Goal: Communication & Community: Ask a question

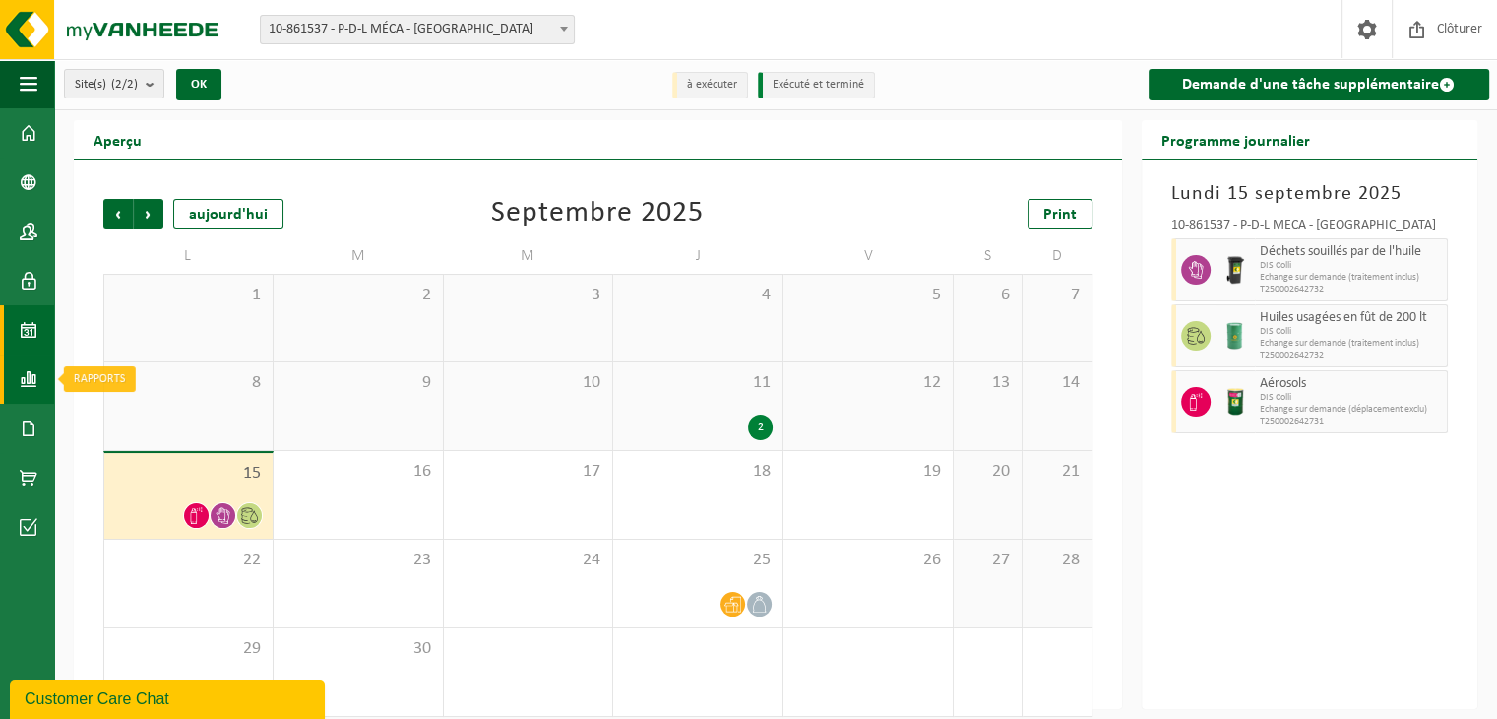
click at [16, 392] on link "Rapports" at bounding box center [27, 378] width 54 height 49
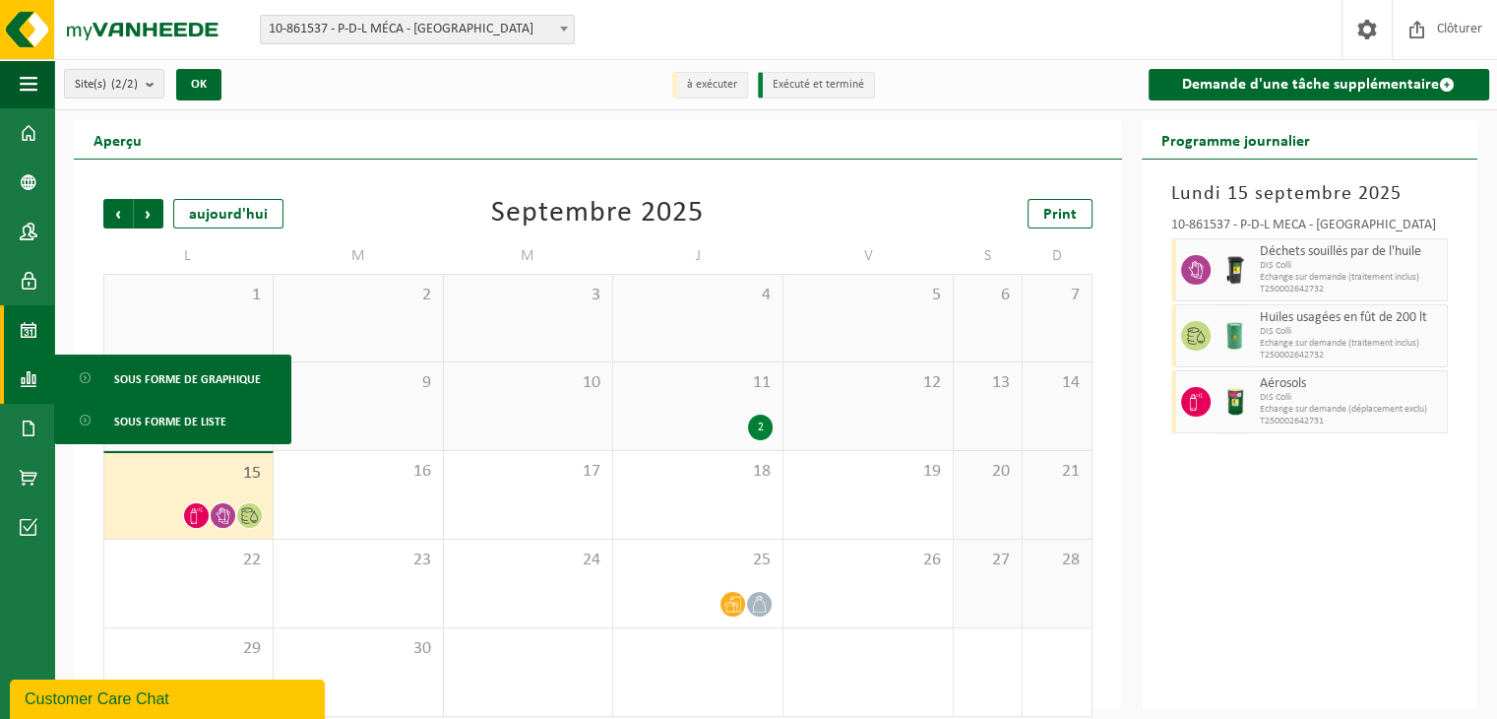
click at [31, 336] on span at bounding box center [29, 329] width 18 height 49
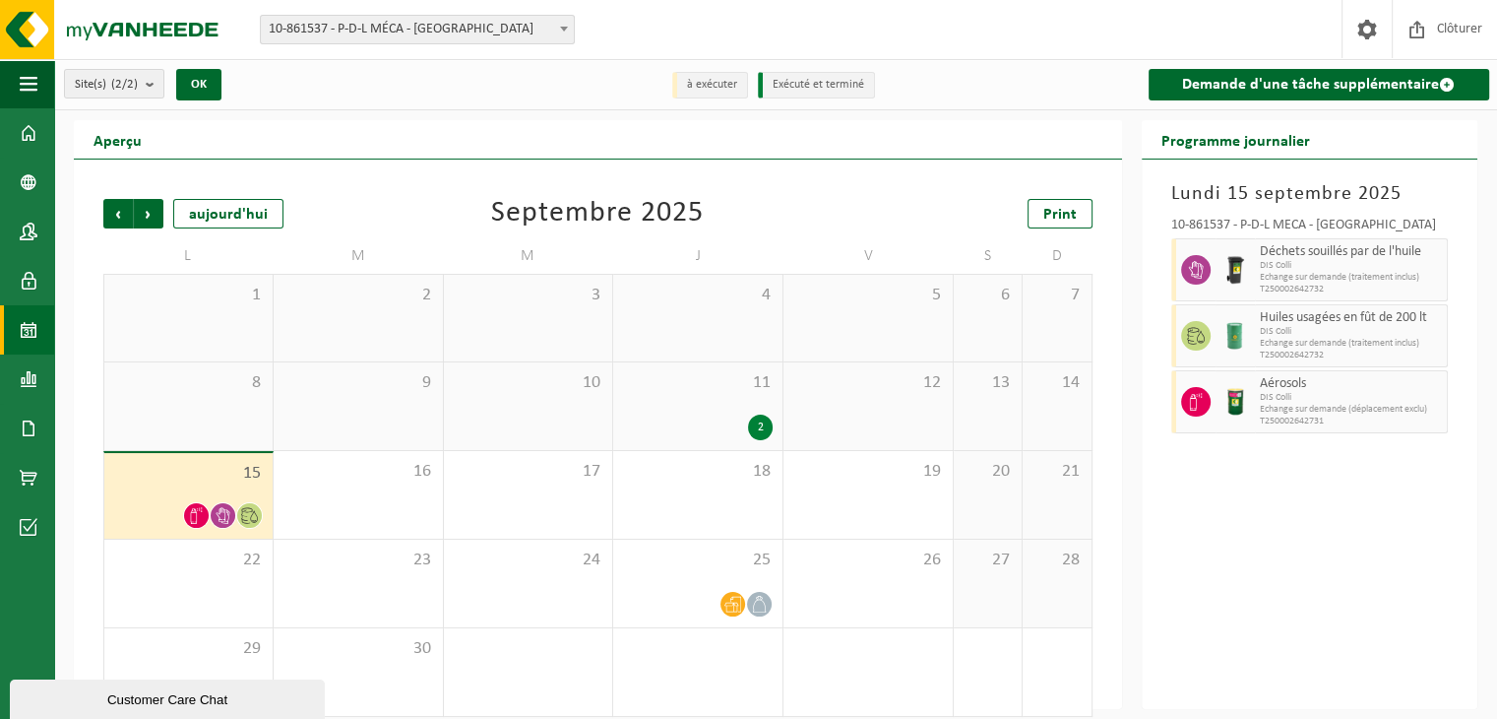
click at [1298, 285] on span "T250002642732" at bounding box center [1351, 289] width 183 height 12
click at [1299, 321] on span "Huiles usagées en fût de 200 lt" at bounding box center [1351, 318] width 183 height 16
click at [1299, 398] on span "DIS Colli" at bounding box center [1351, 398] width 183 height 12
click at [766, 389] on span "11" at bounding box center [698, 383] width 150 height 22
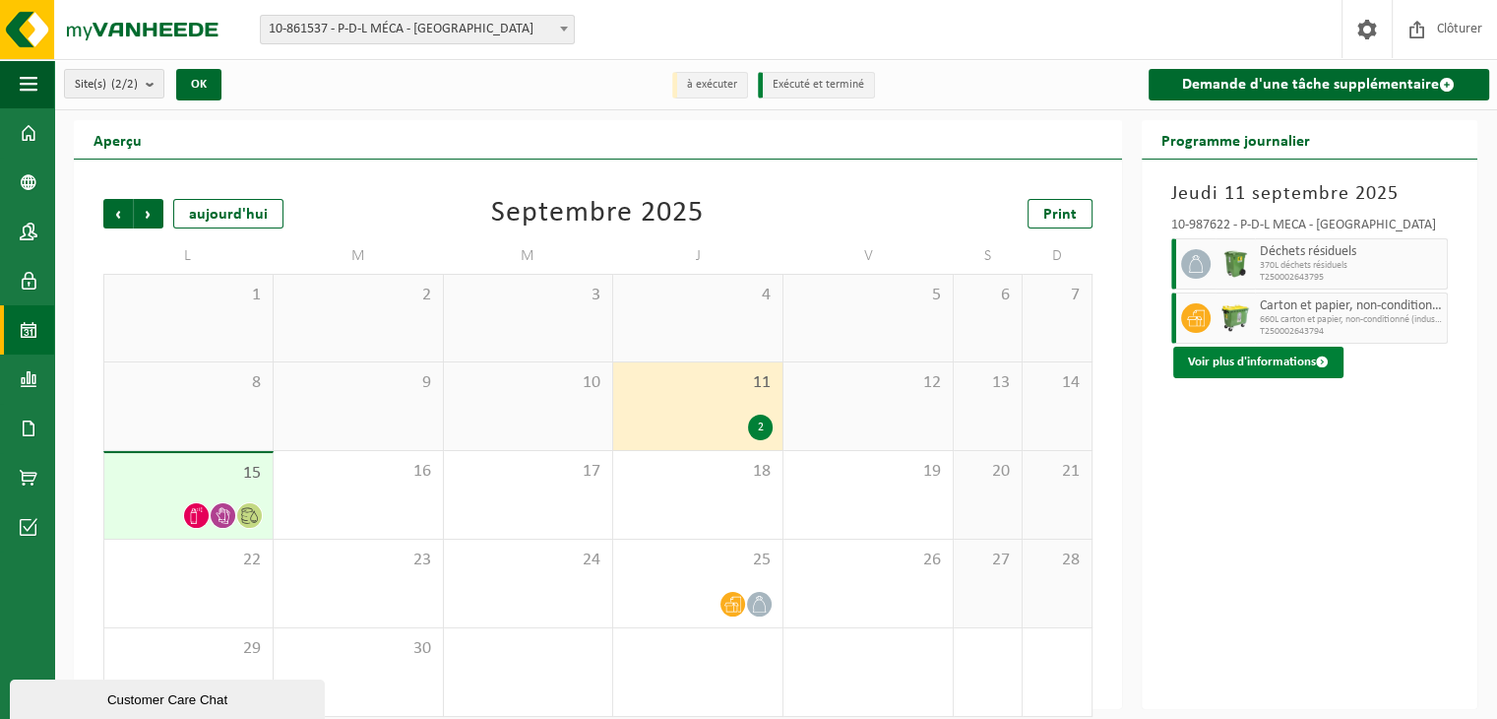
click at [1236, 355] on button "Voir plus d'informations" at bounding box center [1258, 361] width 170 height 31
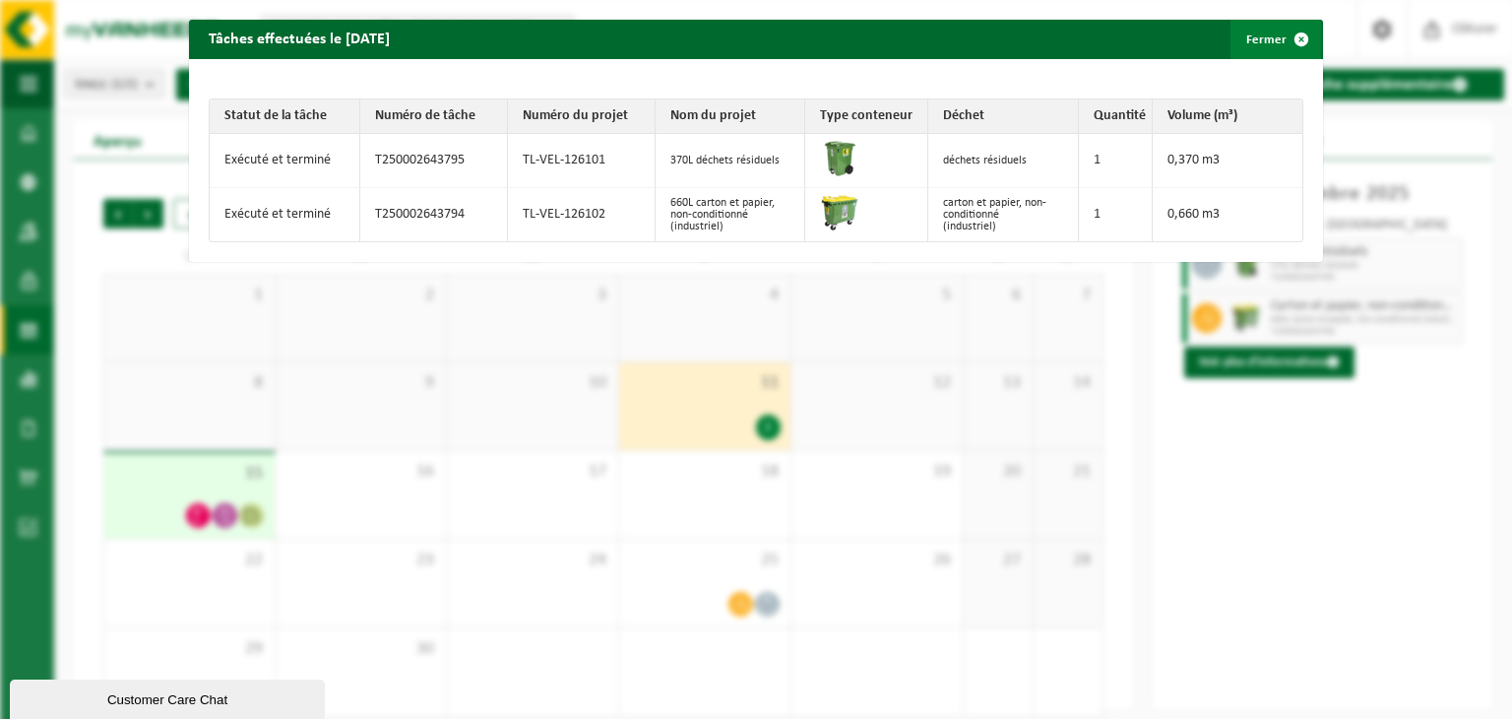
click at [1287, 36] on span "button" at bounding box center [1301, 39] width 39 height 39
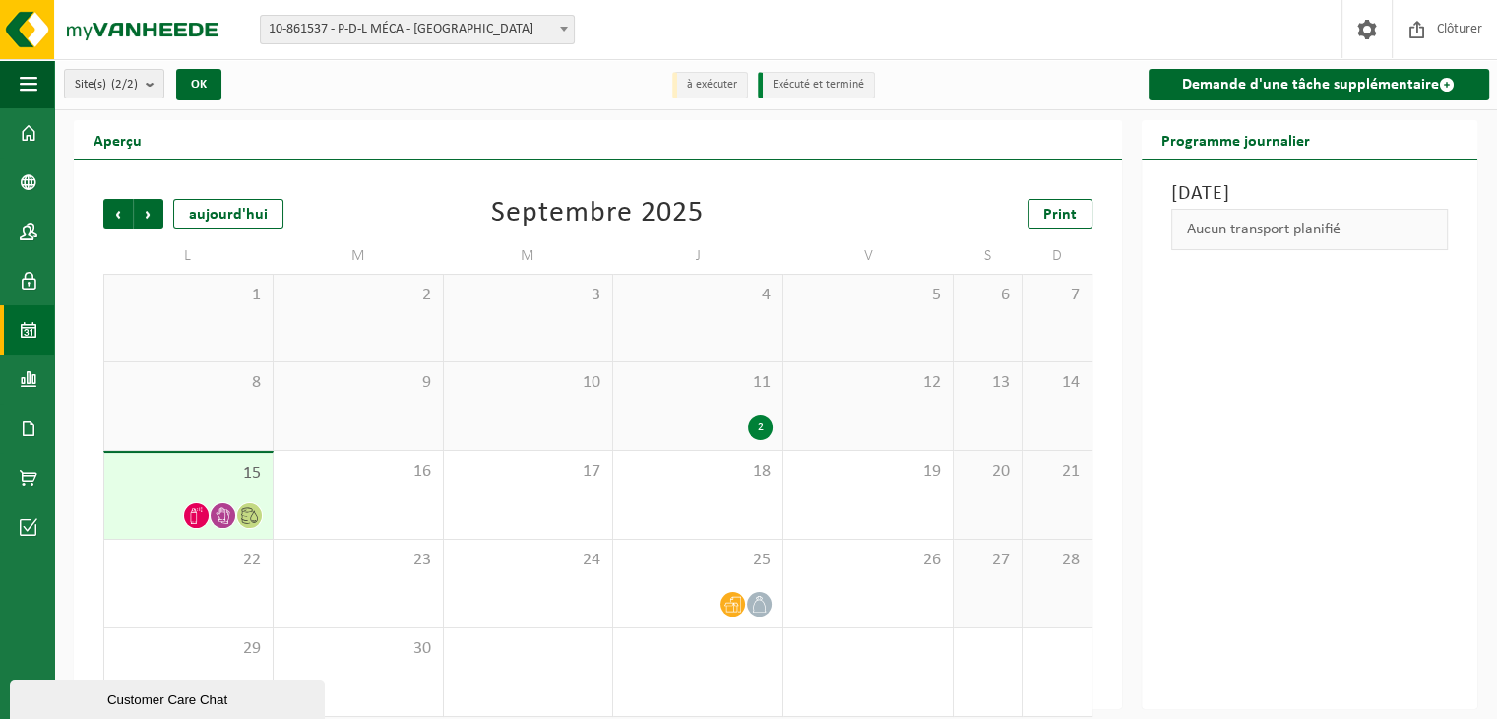
scroll to position [17, 0]
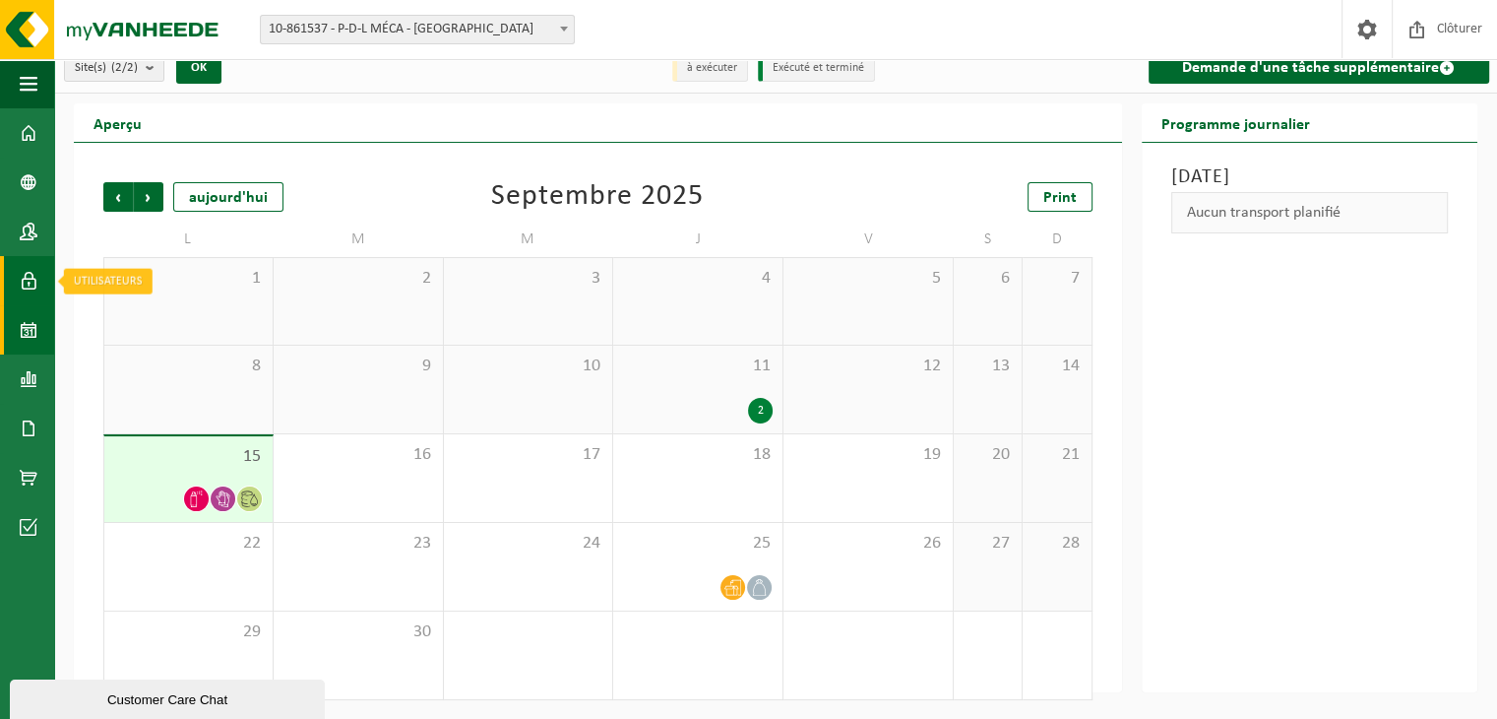
click at [32, 280] on span at bounding box center [29, 280] width 18 height 49
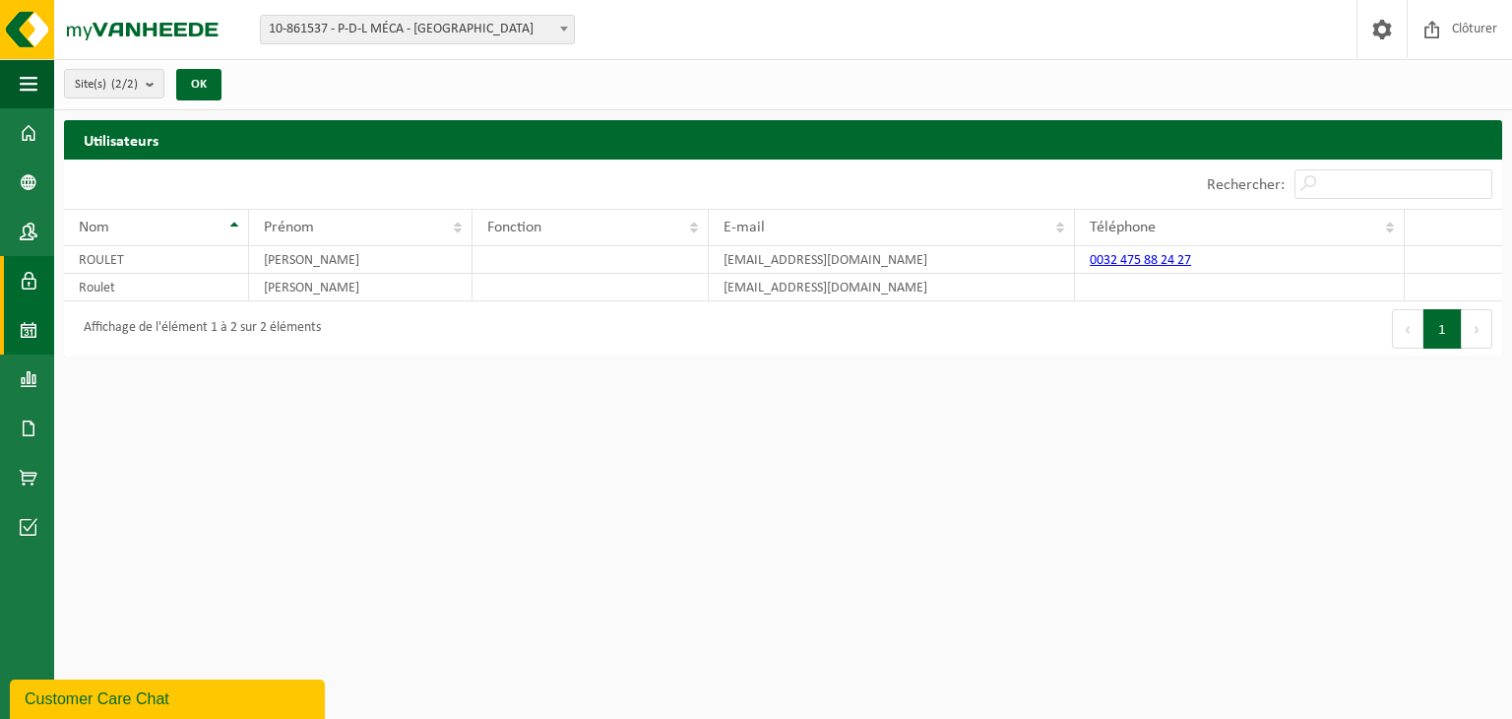
click at [34, 343] on span at bounding box center [29, 329] width 18 height 49
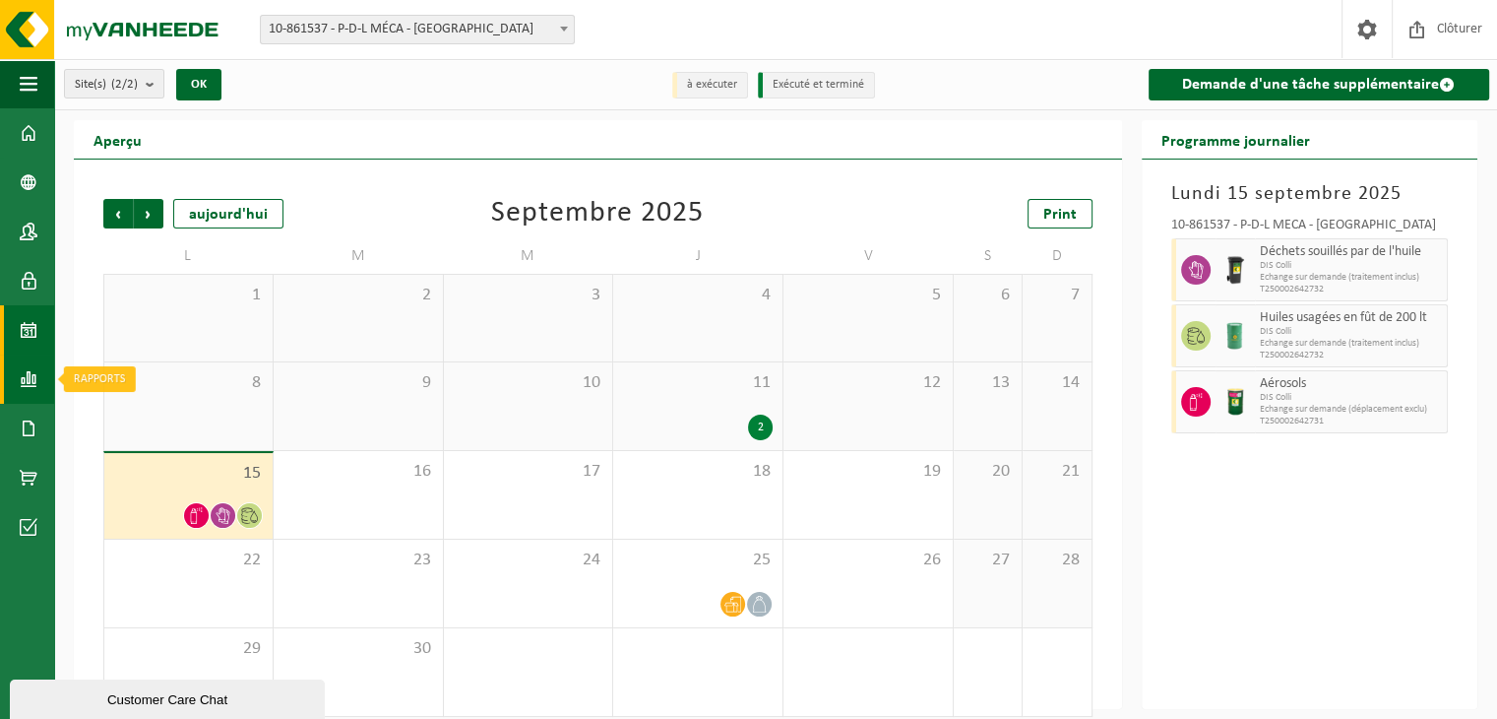
click at [34, 377] on span at bounding box center [29, 378] width 18 height 49
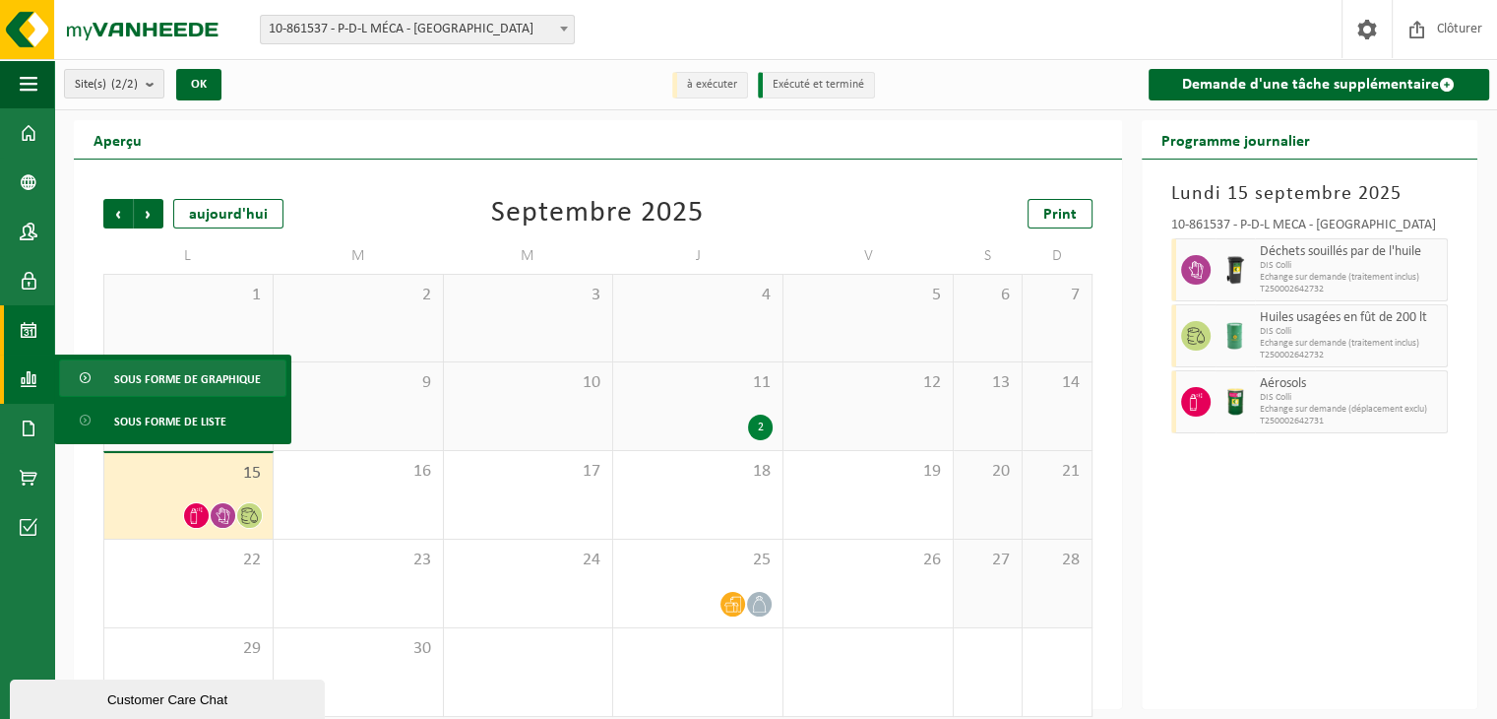
click at [122, 372] on span "Sous forme de graphique" at bounding box center [187, 378] width 147 height 37
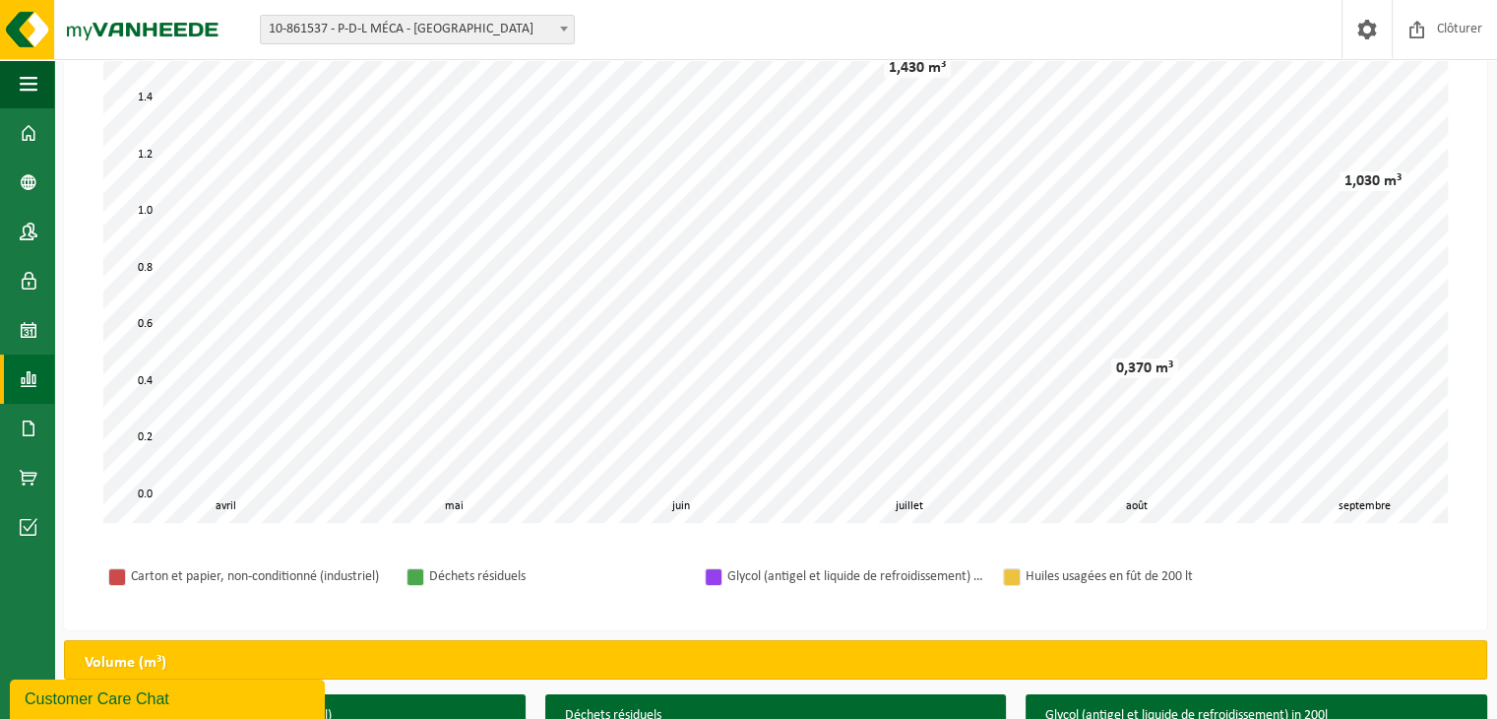
scroll to position [189, 0]
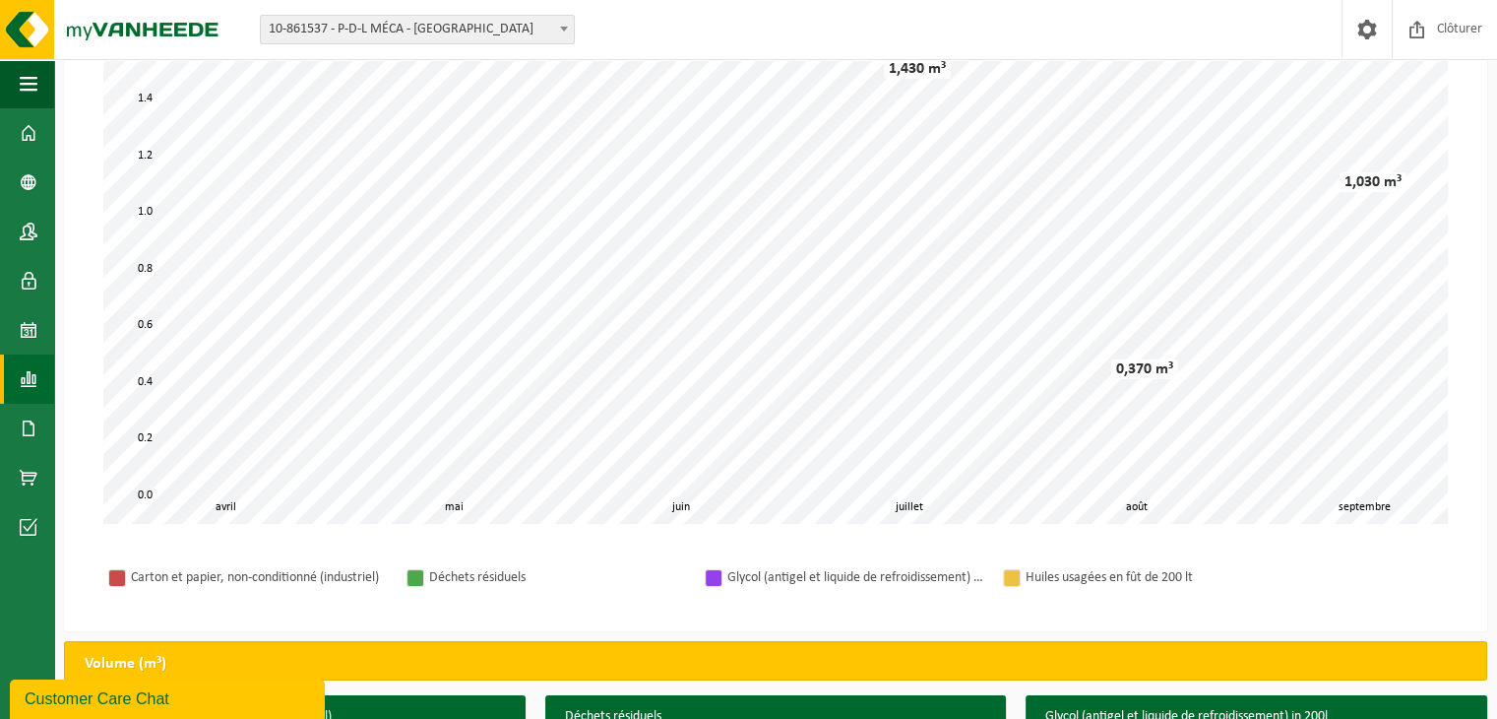
click at [86, 694] on div "Customer Care Chat" at bounding box center [167, 699] width 285 height 24
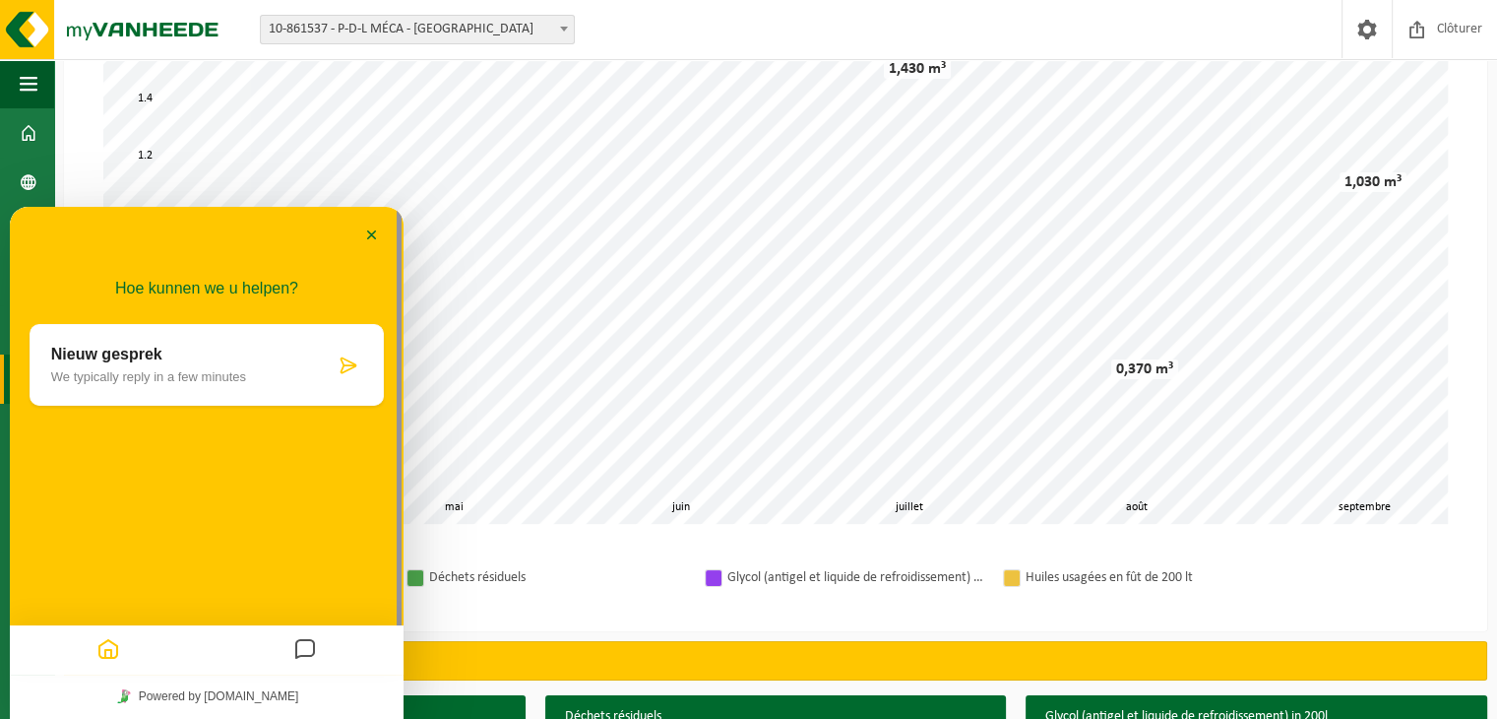
click at [312, 633] on icon "Messages" at bounding box center [305, 650] width 24 height 38
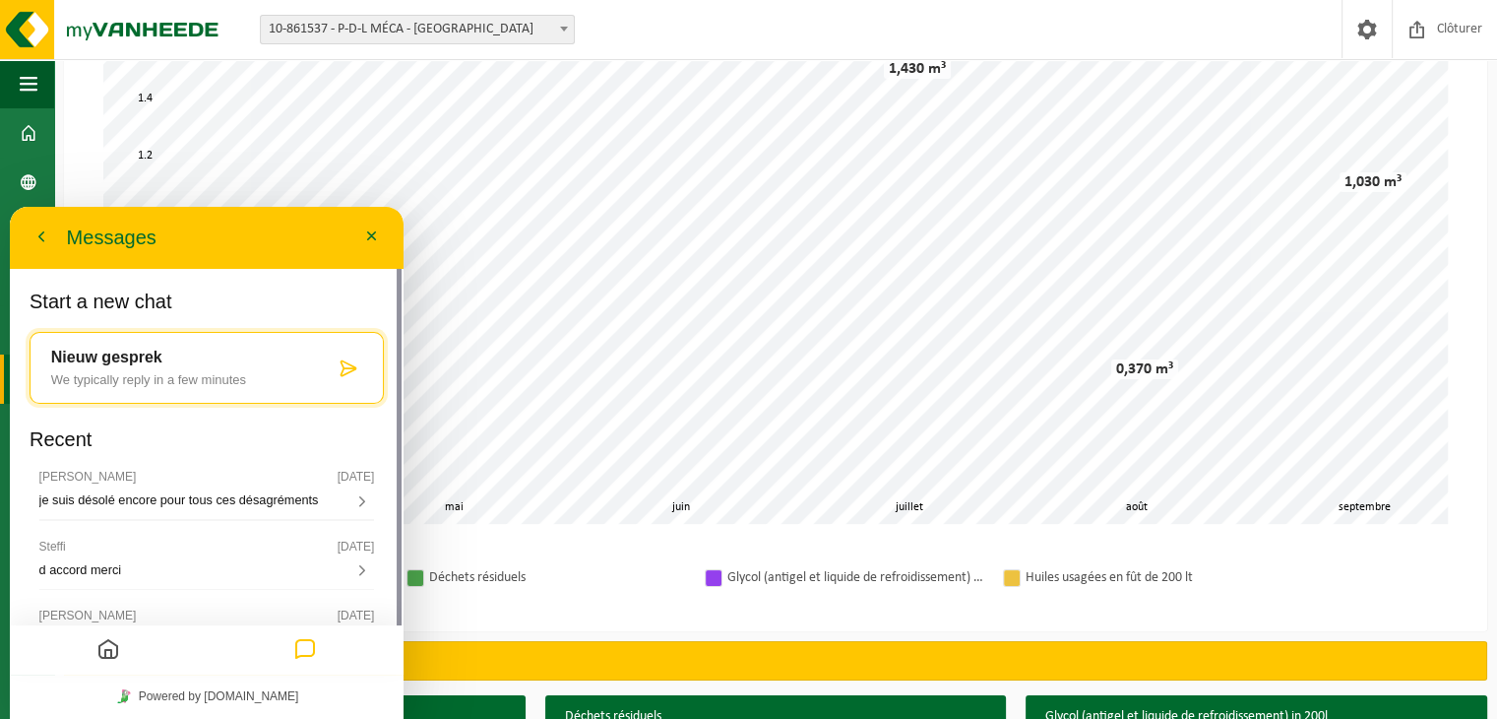
click at [363, 370] on div "Nieuw gesprek We typically reply in a few minutes" at bounding box center [207, 368] width 354 height 72
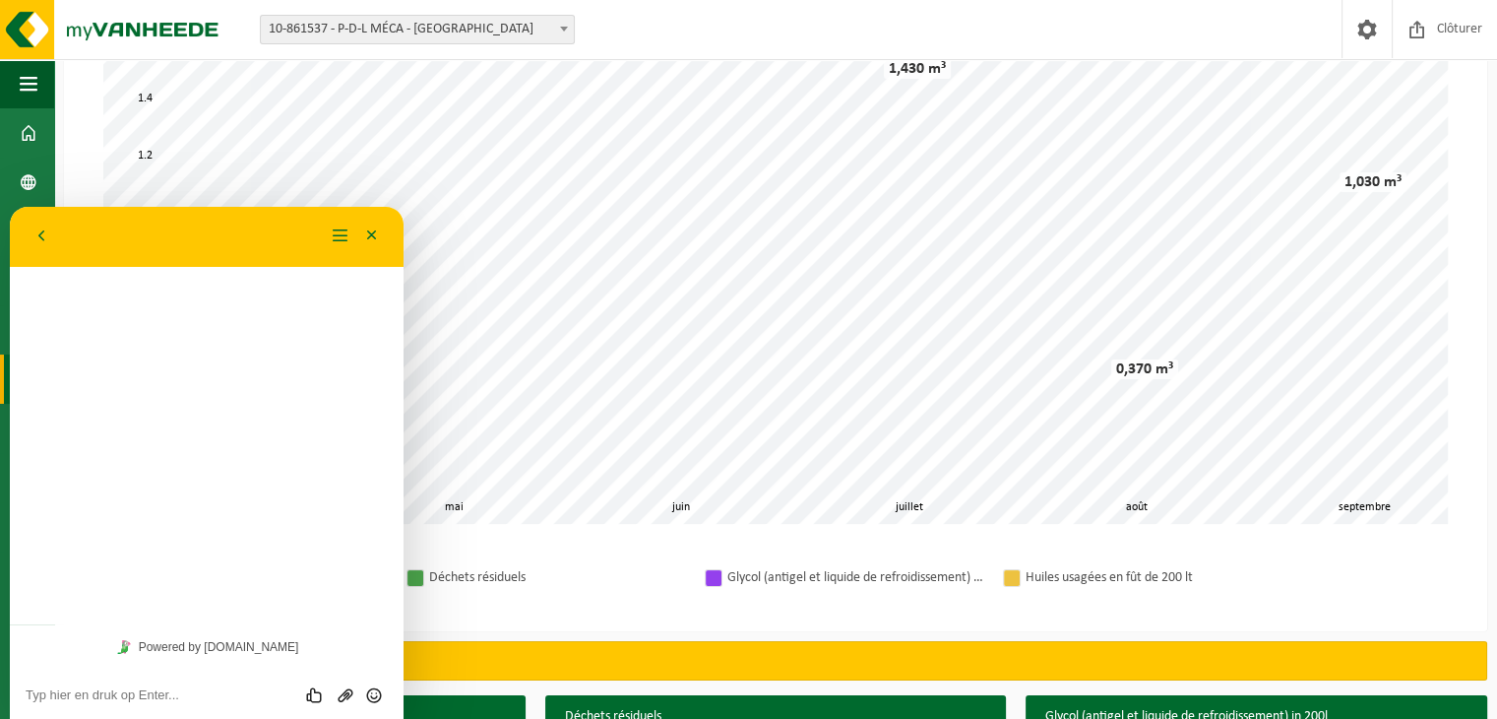
click at [184, 689] on textarea at bounding box center [207, 695] width 362 height 16
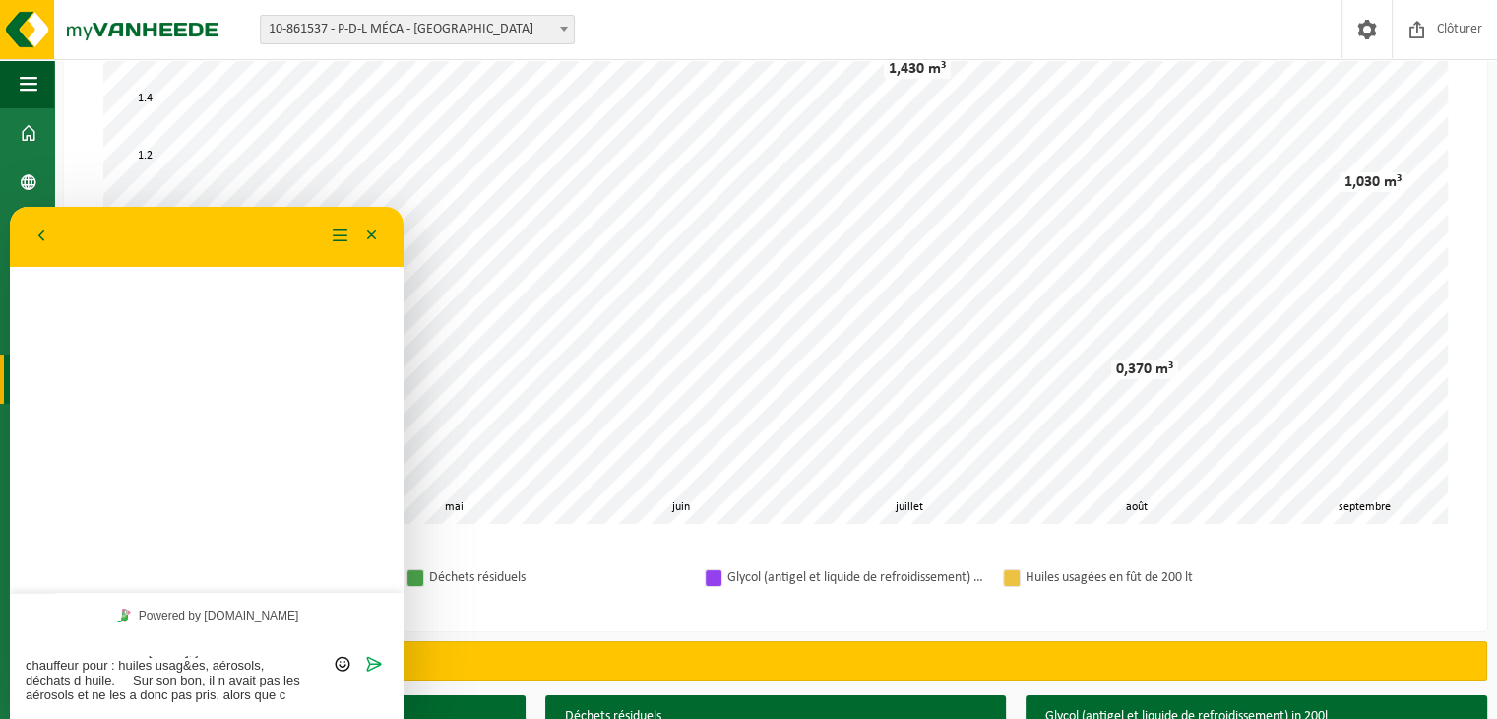
scroll to position [131, 0]
type textarea "Bonjour je vois dans mes graphiques de reprises que des déchets résiduels et de…"
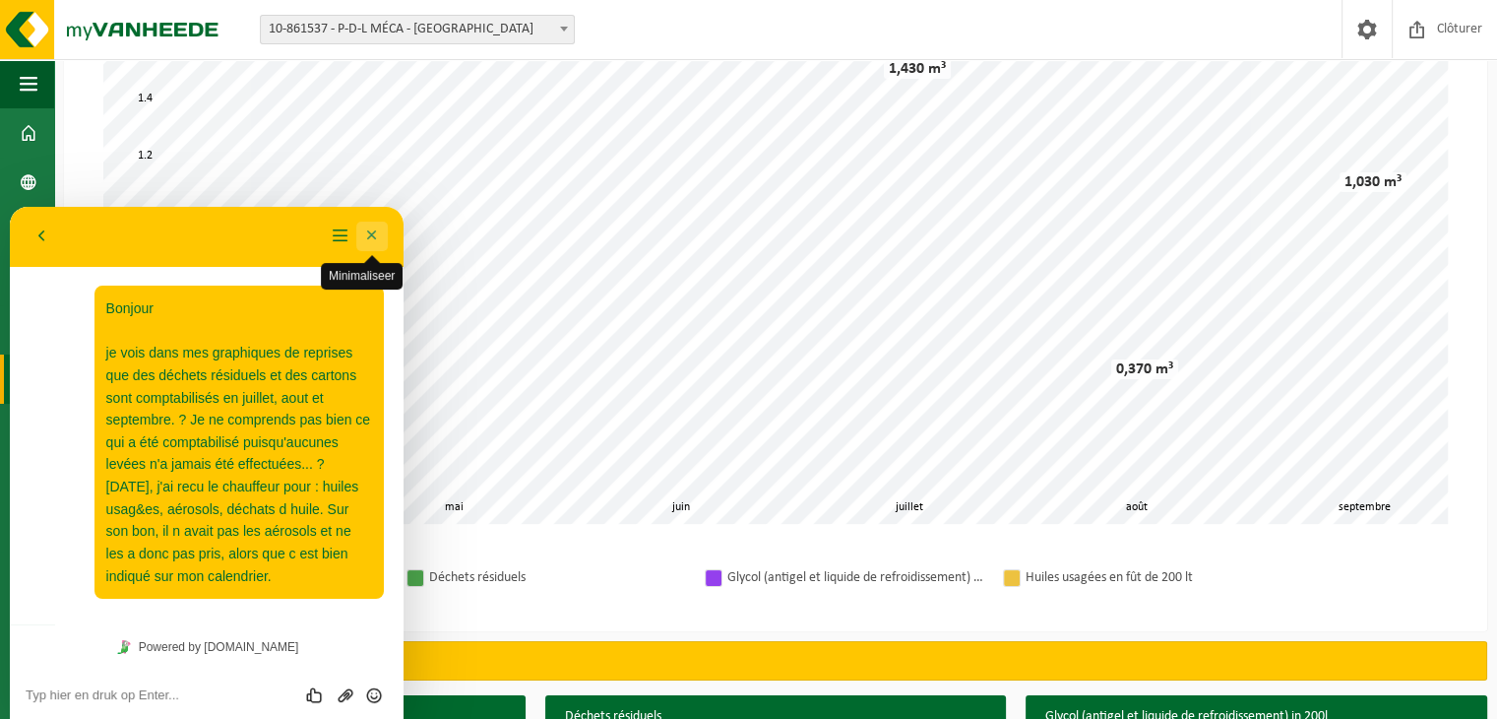
click at [376, 244] on button "Minimaliseer" at bounding box center [371, 236] width 31 height 30
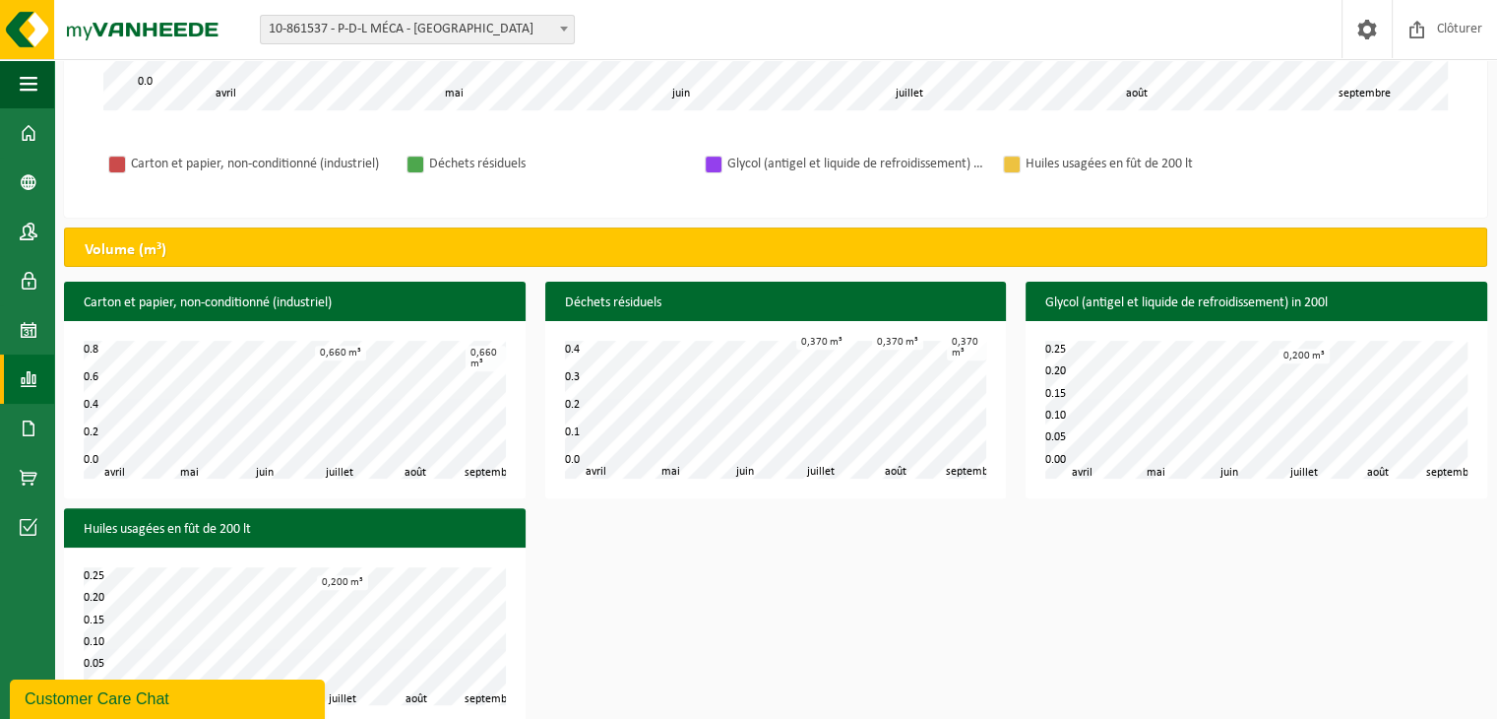
scroll to position [627, 0]
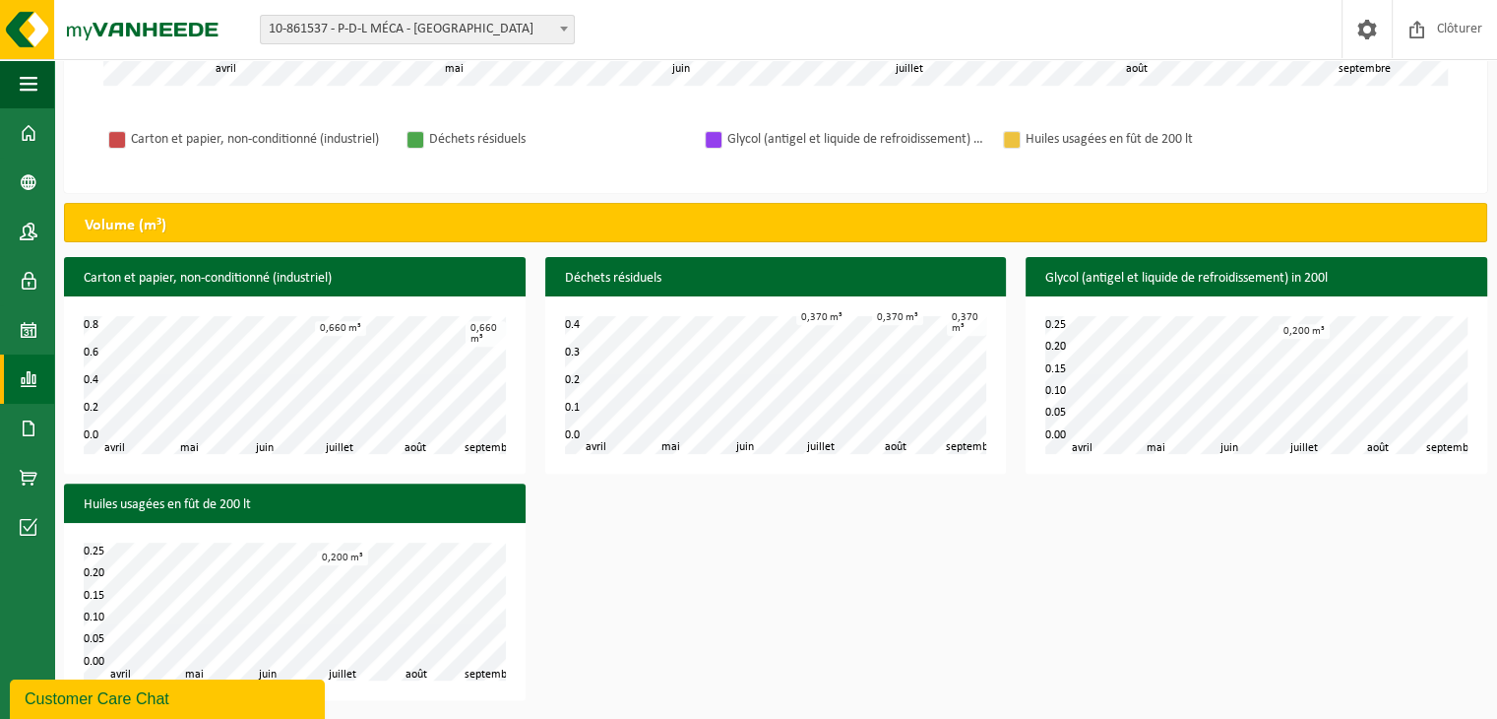
click at [953, 564] on div "Carton et papier, non-conditionné (industriel) mai juin juillet août avril sept…" at bounding box center [775, 483] width 1443 height 453
click at [30, 386] on span at bounding box center [29, 378] width 18 height 49
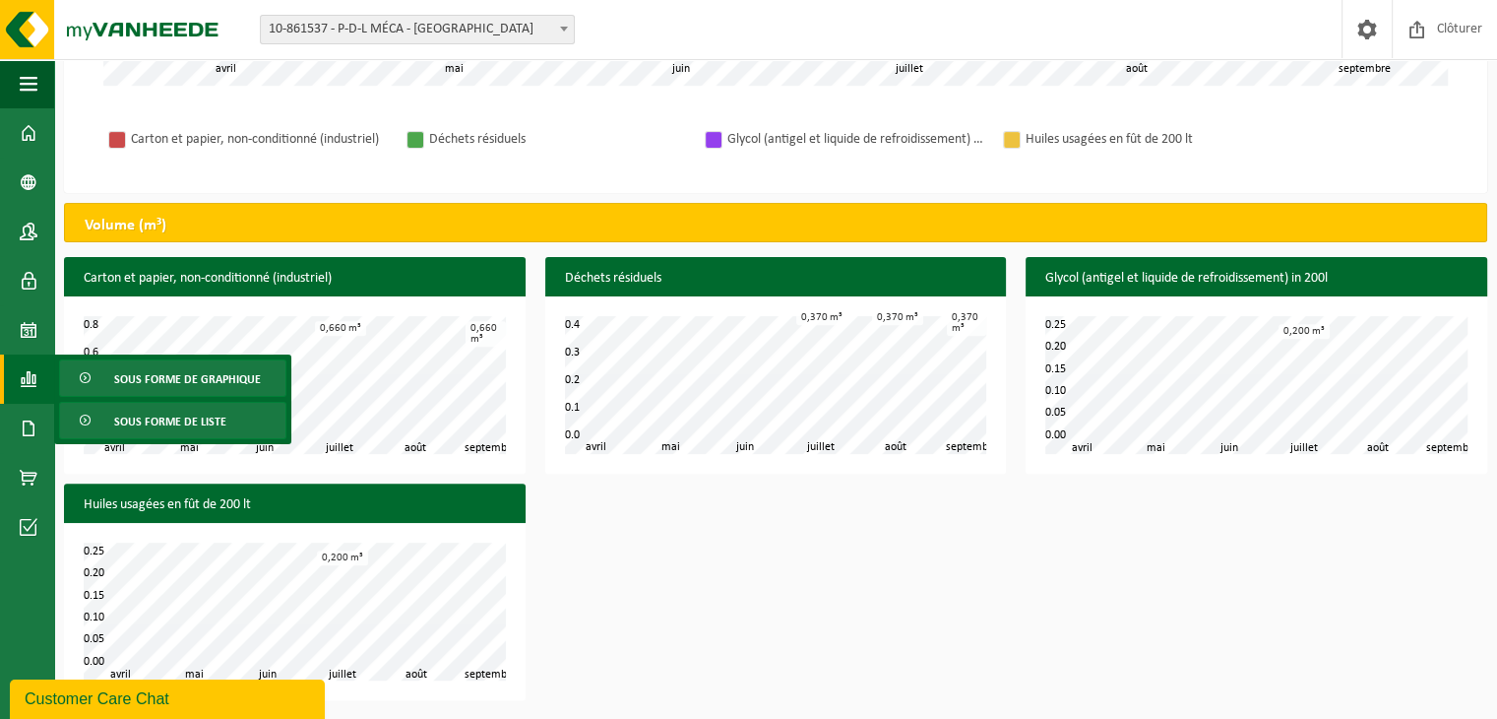
click at [165, 417] on span "Sous forme de liste" at bounding box center [170, 421] width 112 height 37
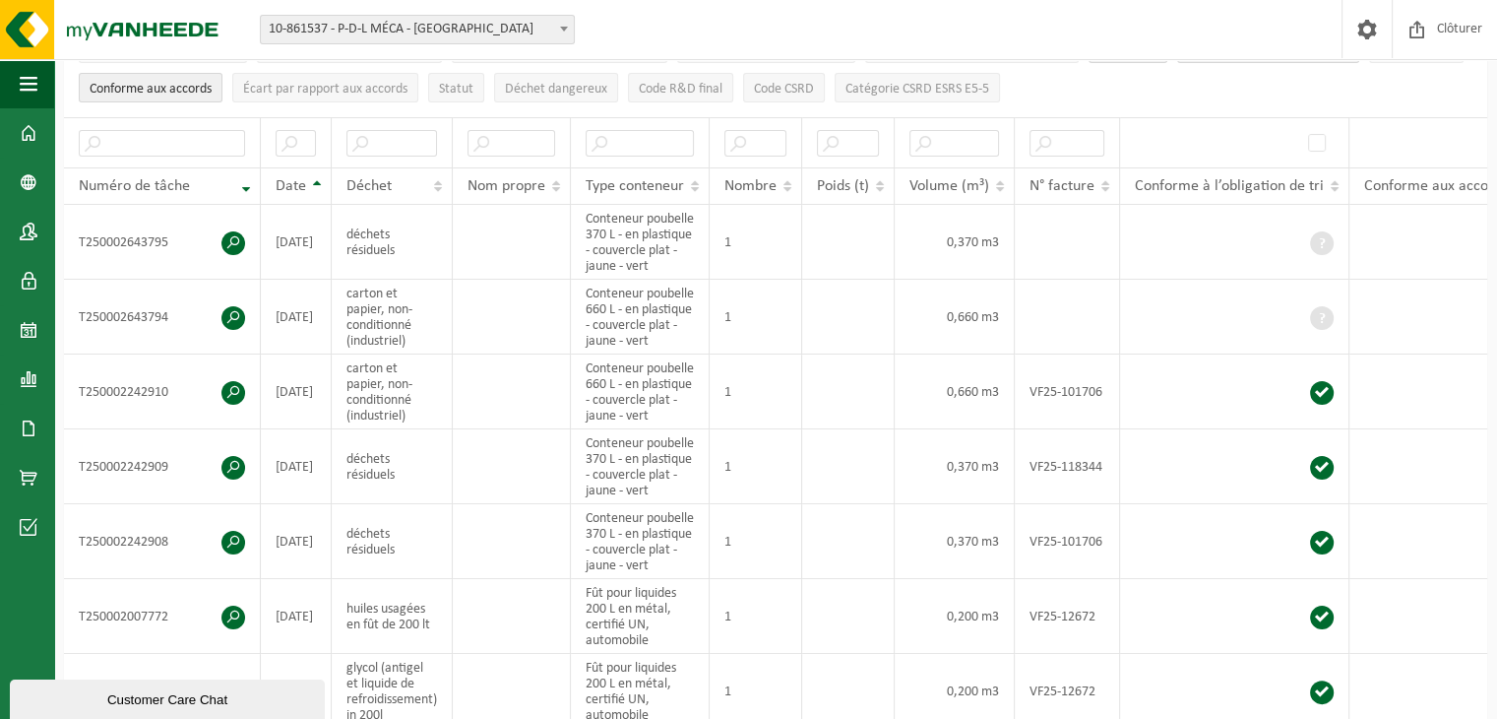
scroll to position [197, 0]
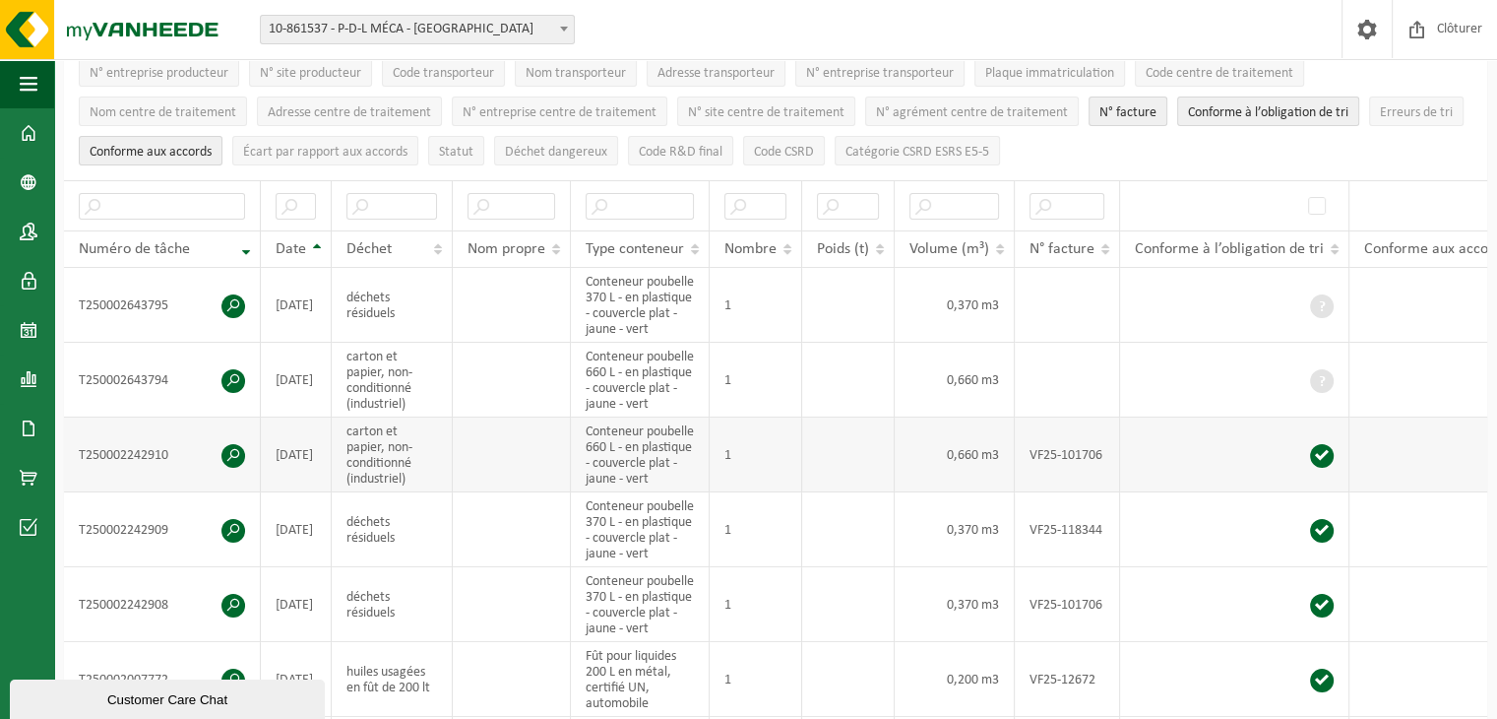
click at [232, 468] on span at bounding box center [233, 456] width 24 height 24
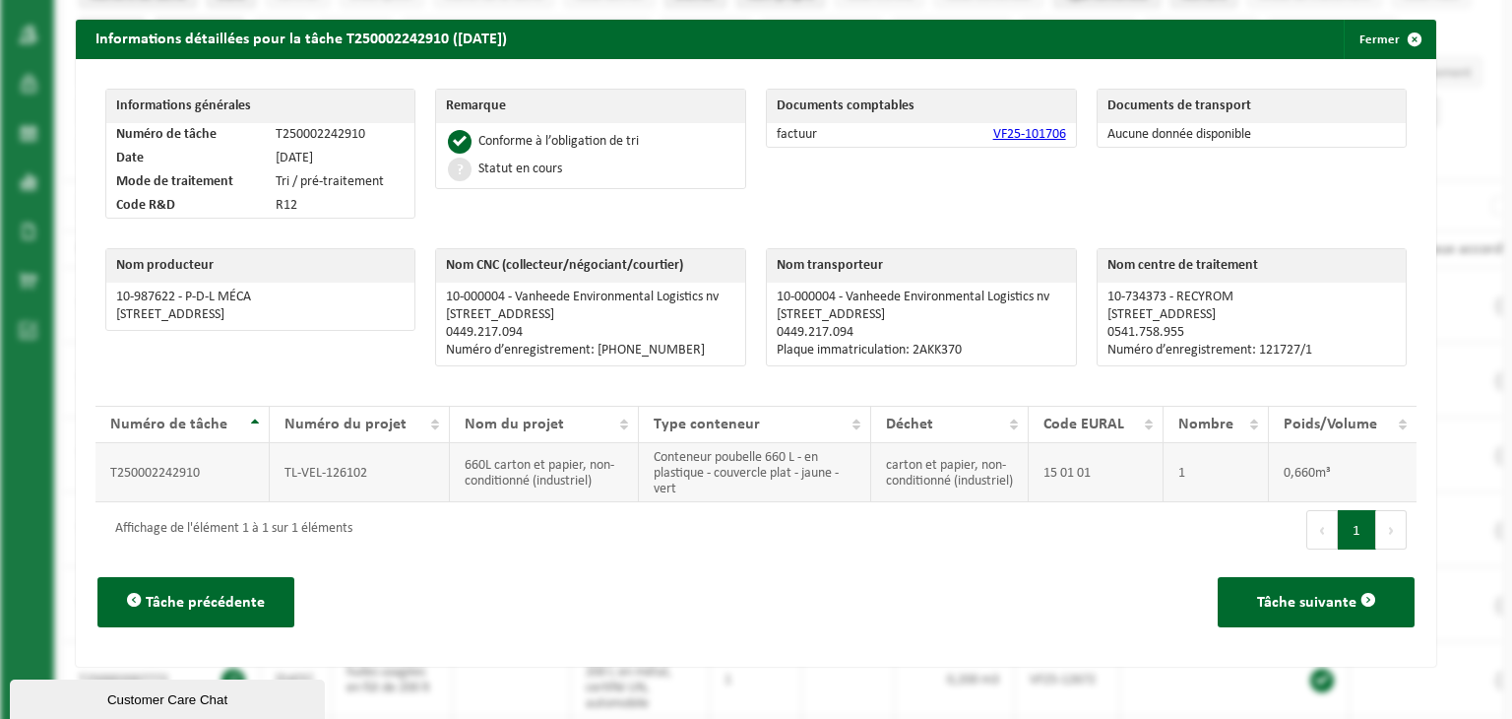
click at [587, 499] on td "660L carton et papier, non-conditionné (industriel)" at bounding box center [544, 472] width 189 height 59
click at [1032, 197] on div "Documents comptables factuur VF25-101706" at bounding box center [921, 158] width 331 height 159
click at [469, 210] on div "Remarque Conforme à l’obligation de tri Statut en cours" at bounding box center [590, 158] width 331 height 159
click at [1395, 42] on span "button" at bounding box center [1414, 39] width 39 height 39
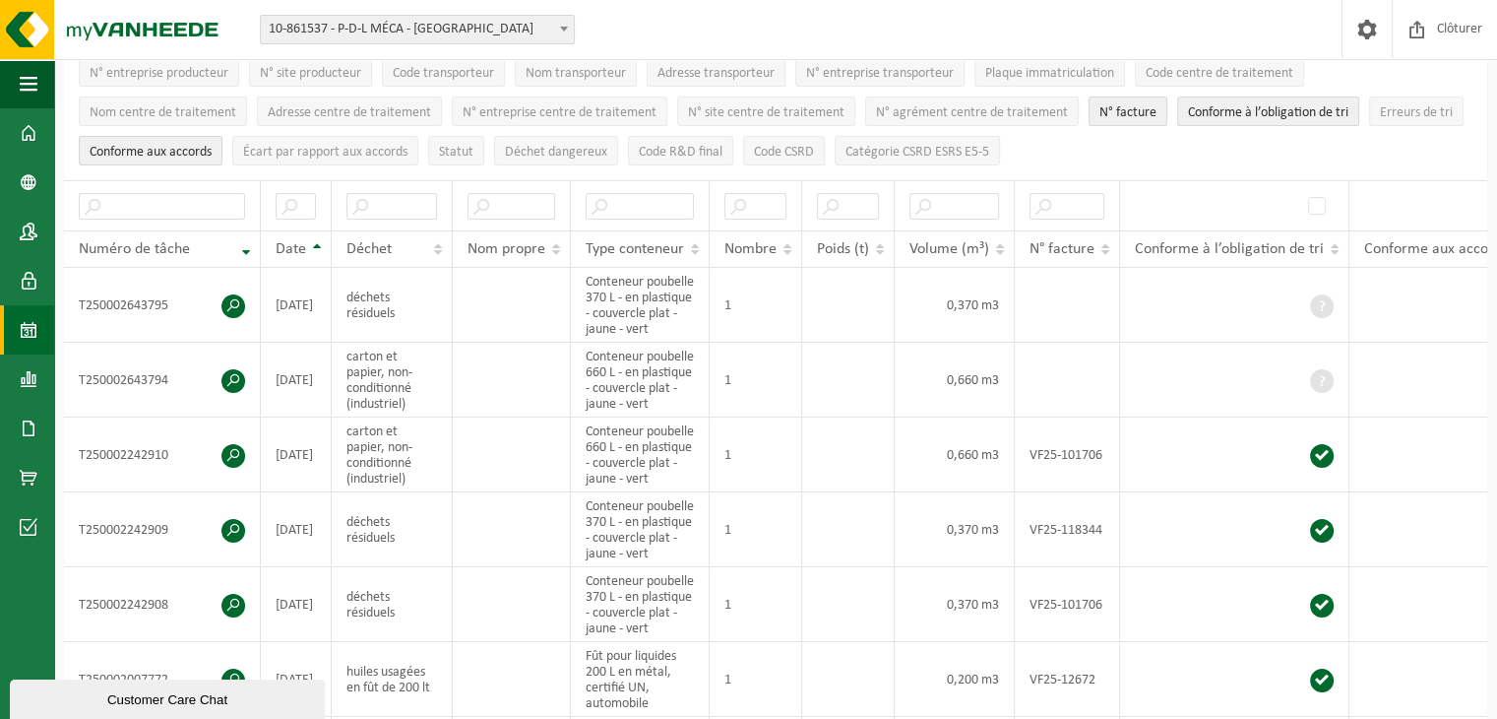
click at [28, 344] on span at bounding box center [29, 329] width 18 height 49
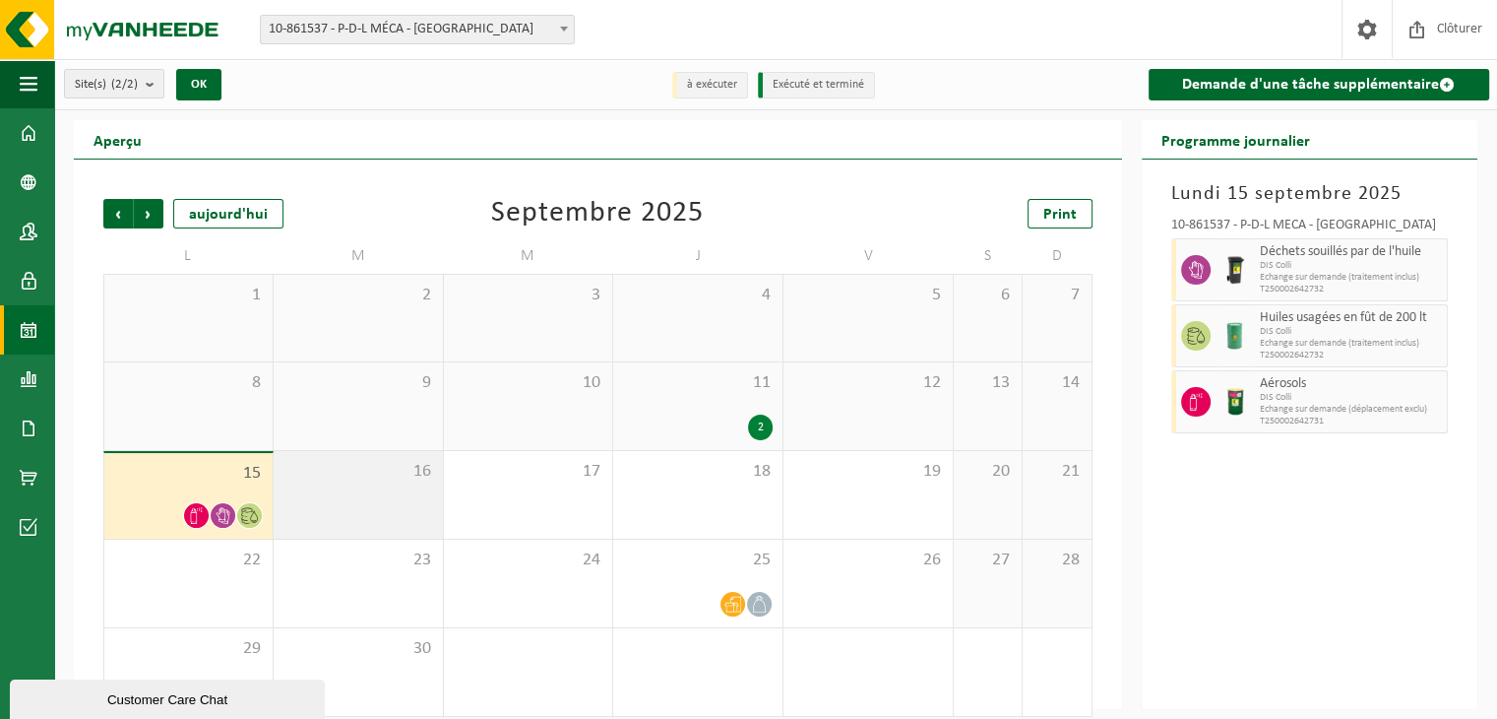
click at [307, 456] on div "16" at bounding box center [358, 495] width 169 height 88
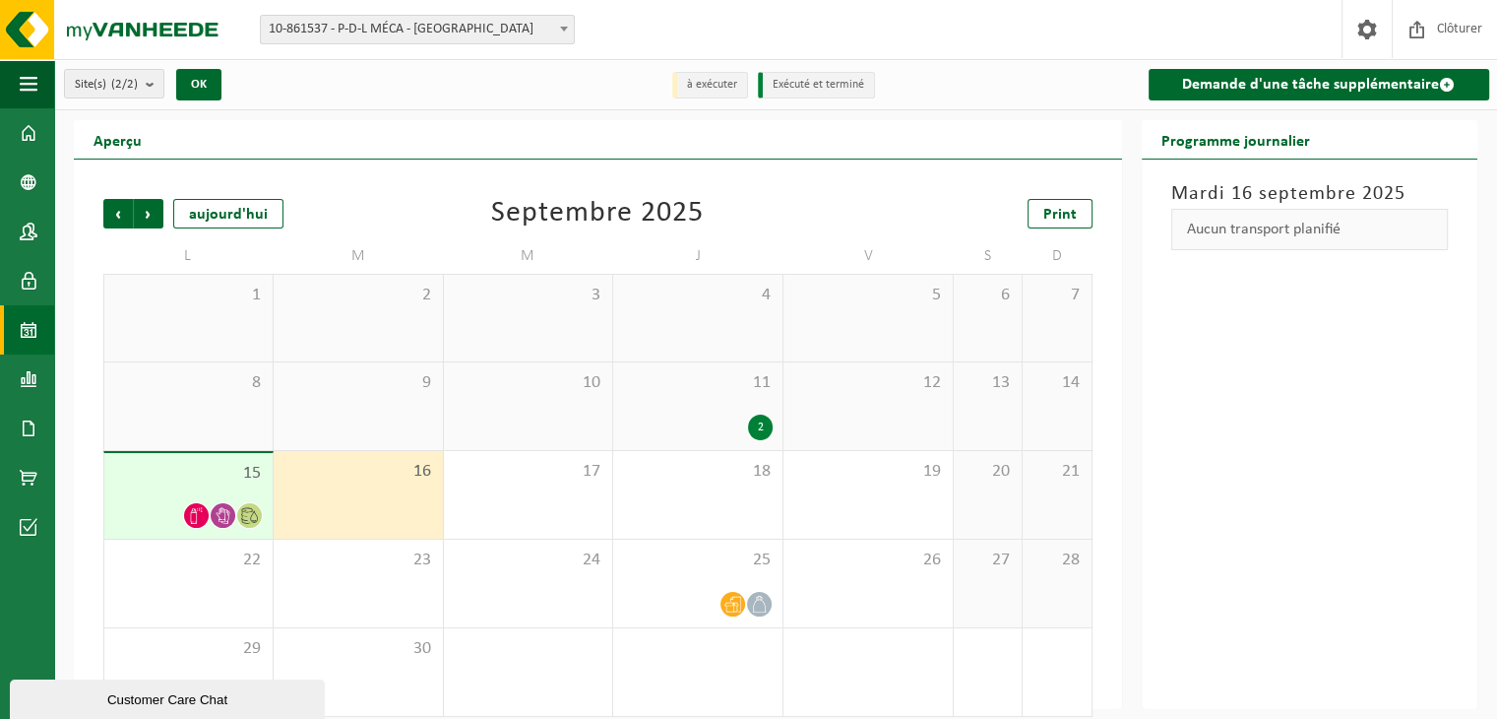
click at [185, 477] on span "15" at bounding box center [188, 474] width 149 height 22
